Goal: Go to known website: Go to known website

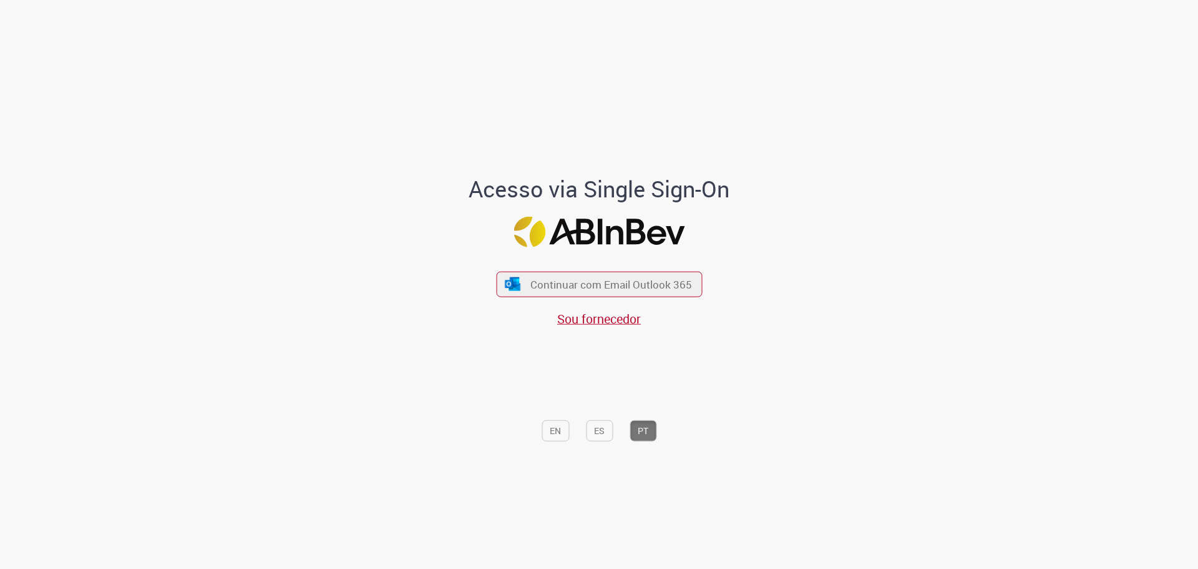
click at [650, 303] on div "Continuar com Email Outlook 365 Sou fornecedor" at bounding box center [599, 292] width 206 height 69
click at [659, 288] on span "Continuar com Email Outlook 365" at bounding box center [611, 283] width 165 height 14
